Goal: Find specific page/section: Find specific page/section

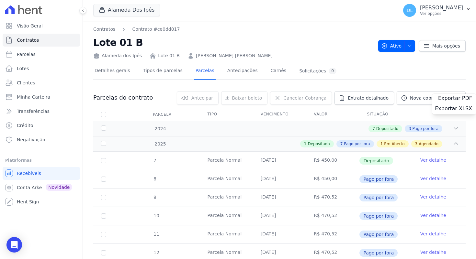
click at [210, 57] on link "[PERSON_NAME] [PERSON_NAME]" at bounding box center [234, 55] width 77 height 7
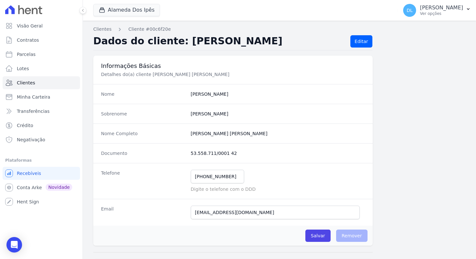
click at [207, 135] on completo "[PERSON_NAME] [PERSON_NAME]" at bounding box center [278, 133] width 174 height 6
copy dl "[PERSON_NAME] [PERSON_NAME]"
click at [214, 216] on input "[EMAIL_ADDRESS][DOMAIN_NAME]" at bounding box center [275, 213] width 169 height 14
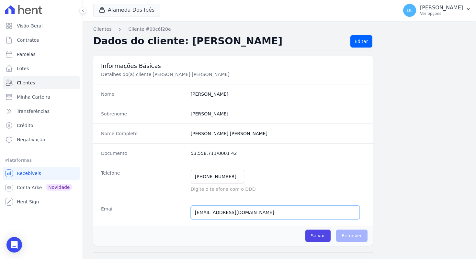
click at [214, 216] on input "[EMAIL_ADDRESS][DOMAIN_NAME]" at bounding box center [275, 213] width 169 height 14
click at [209, 154] on dd "53.558.711/0001 42" at bounding box center [278, 153] width 174 height 6
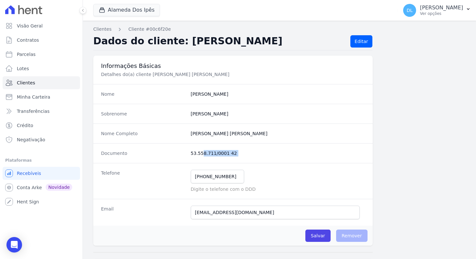
copy dl "53.558.711/0001 42"
click at [223, 212] on input "[EMAIL_ADDRESS][DOMAIN_NAME]" at bounding box center [275, 213] width 169 height 14
click at [40, 85] on link "Clientes" at bounding box center [41, 82] width 77 height 13
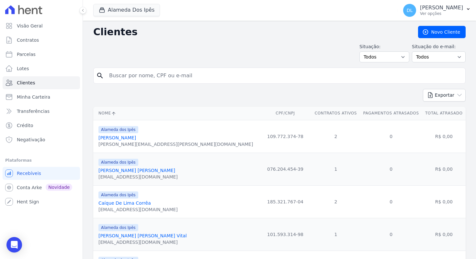
click at [175, 78] on input "search" at bounding box center [283, 75] width 357 height 13
type input "larissa"
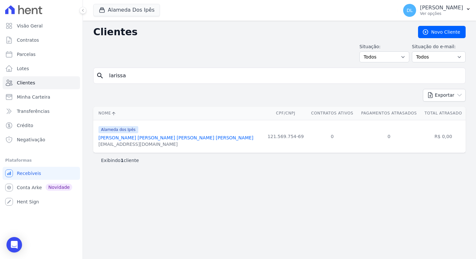
click at [139, 145] on div "[EMAIL_ADDRESS][DOMAIN_NAME]" at bounding box center [175, 144] width 155 height 6
copy tr "[EMAIL_ADDRESS][DOMAIN_NAME]"
